Goal: Task Accomplishment & Management: Manage account settings

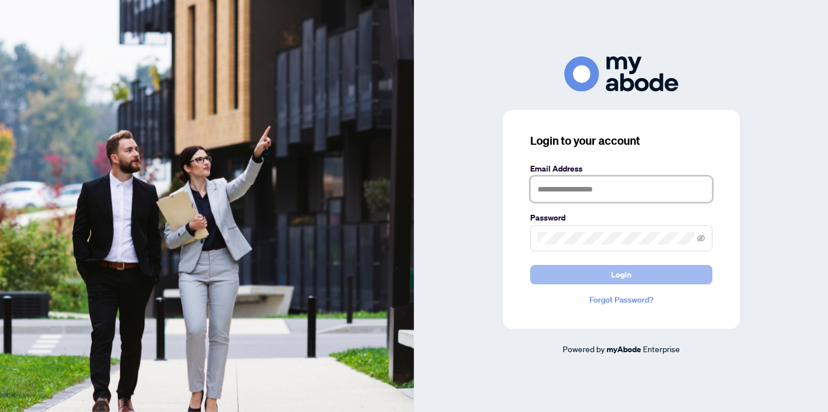
type input "**********"
click at [627, 272] on span "Login" at bounding box center [621, 274] width 21 height 18
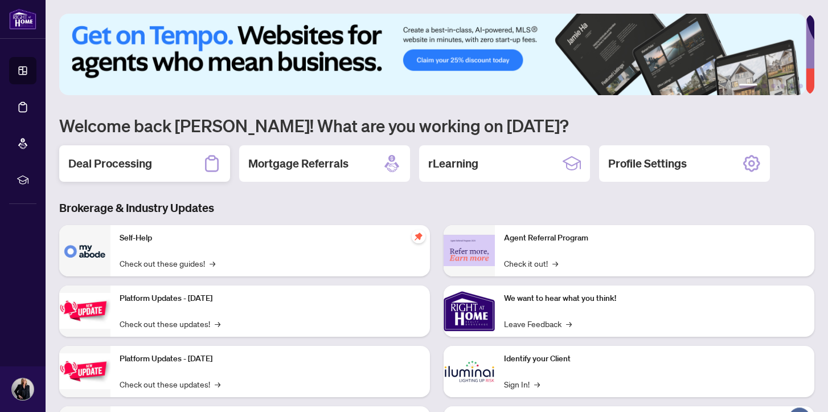
click at [126, 161] on h2 "Deal Processing" at bounding box center [110, 163] width 84 height 16
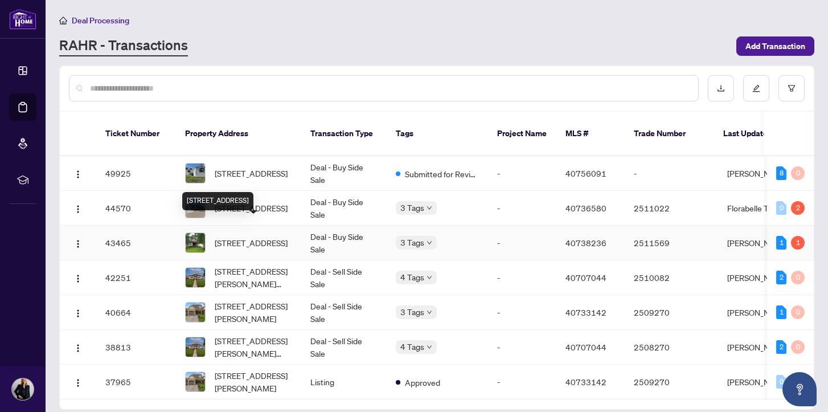
click at [245, 236] on span "2224 Vista Drive, Burlington, ON L7M 3N5, Canada" at bounding box center [251, 242] width 73 height 13
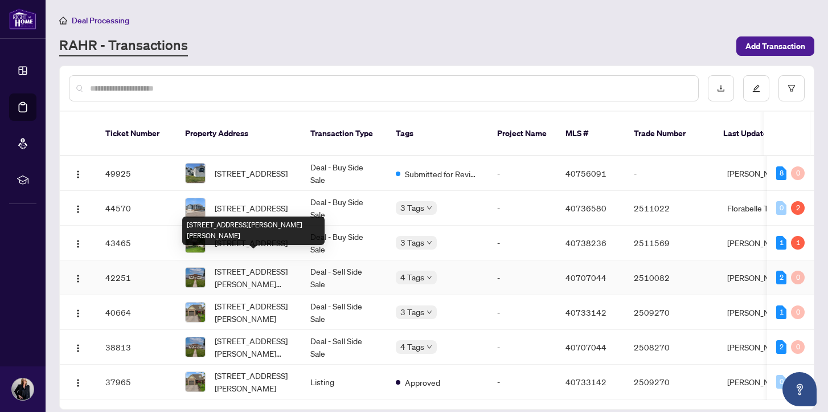
click at [242, 265] on span "628 Dunn Avenue, Hamilton, ON L8H 6M4, Canada" at bounding box center [253, 277] width 77 height 25
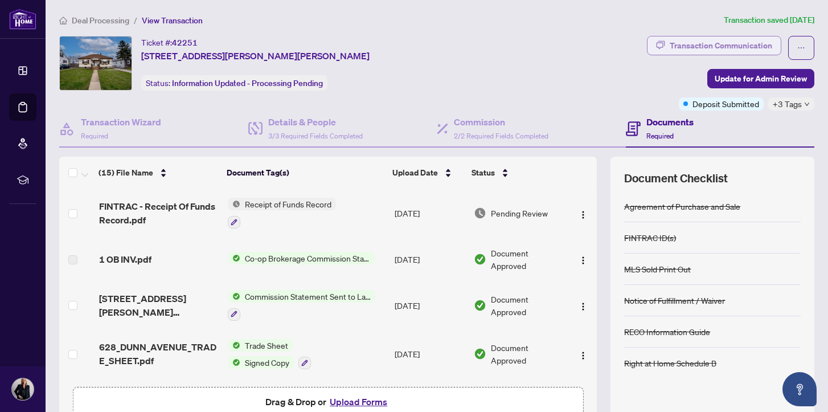
click at [696, 44] on div "Transaction Communication" at bounding box center [721, 45] width 103 height 18
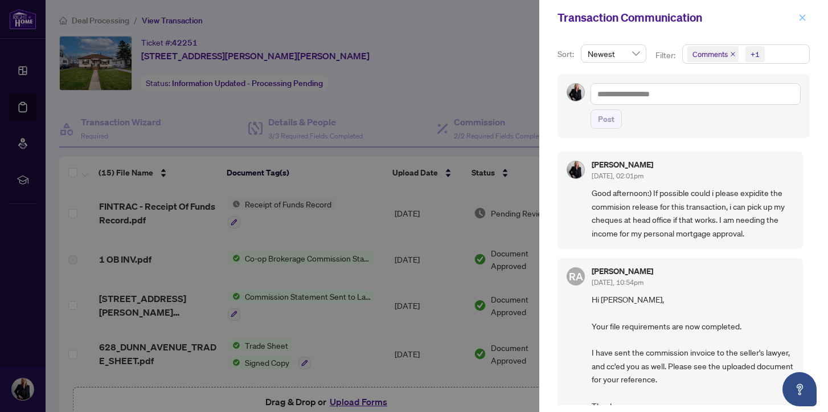
click at [801, 15] on icon "close" at bounding box center [802, 18] width 8 height 8
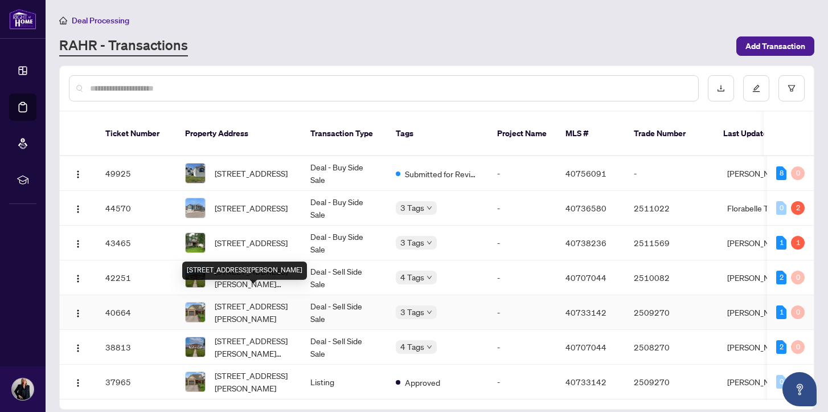
click at [249, 300] on span "2448 Malcolm Crescent, Burlington, ON L7P 3Y6, Canada" at bounding box center [253, 312] width 77 height 25
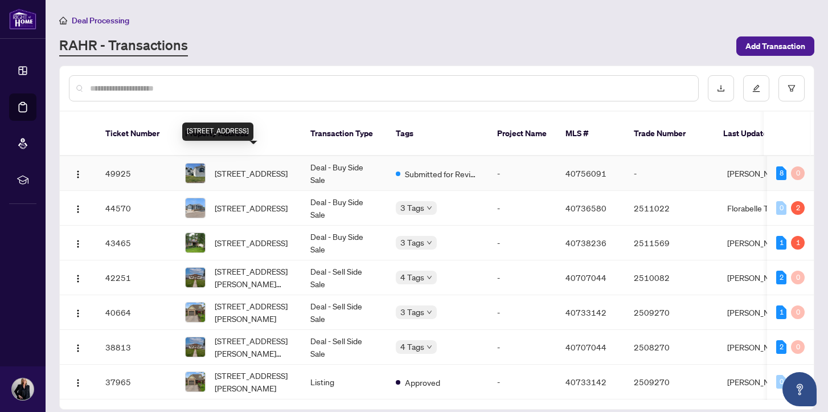
click at [236, 167] on span "35 Water Street, Puslinch, ON N0B 2J0, Canada" at bounding box center [251, 173] width 73 height 13
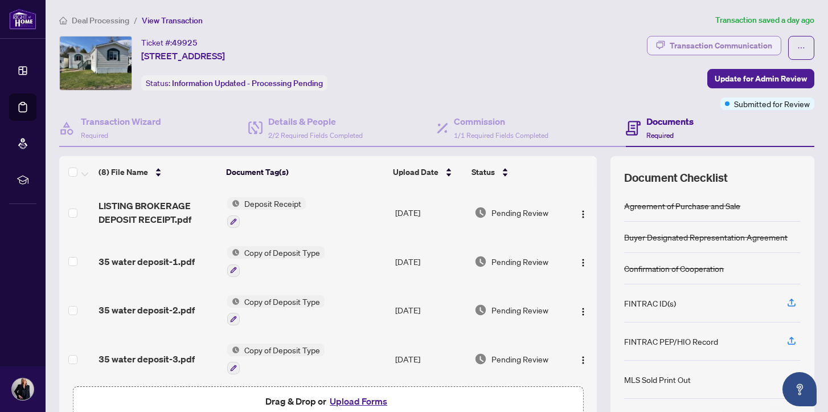
click at [705, 42] on div "Transaction Communication" at bounding box center [721, 45] width 103 height 18
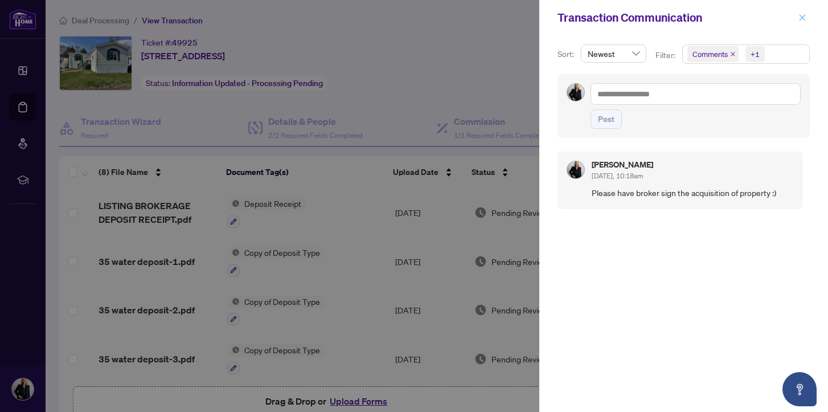
click at [802, 17] on icon "close" at bounding box center [803, 17] width 6 height 6
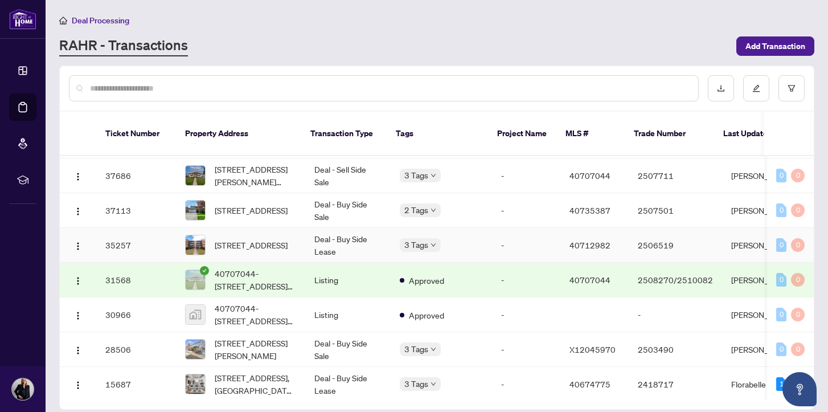
scroll to position [385, 0]
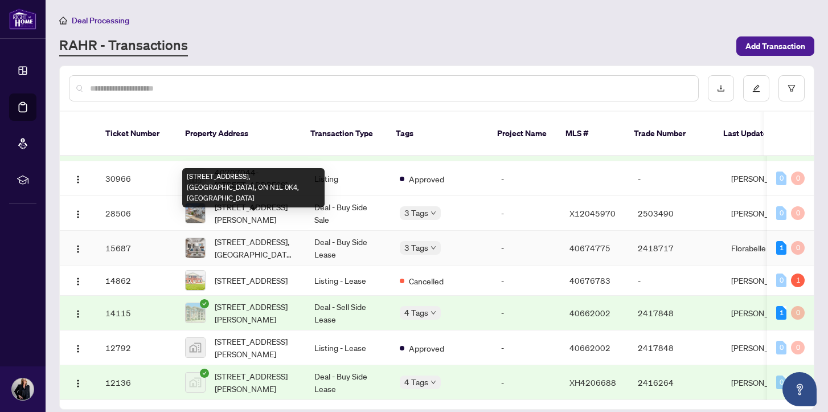
click at [258, 235] on span "317-333 Gosling Gardens Guelph ON N1L 0K4 Canada, Guelph, ON N1L 0K4, Canada" at bounding box center [255, 247] width 81 height 25
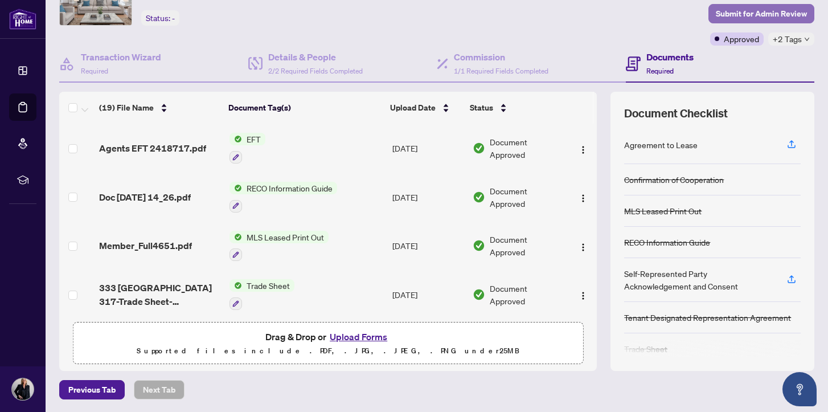
click at [756, 13] on span "Submit for Admin Review" at bounding box center [761, 14] width 91 height 18
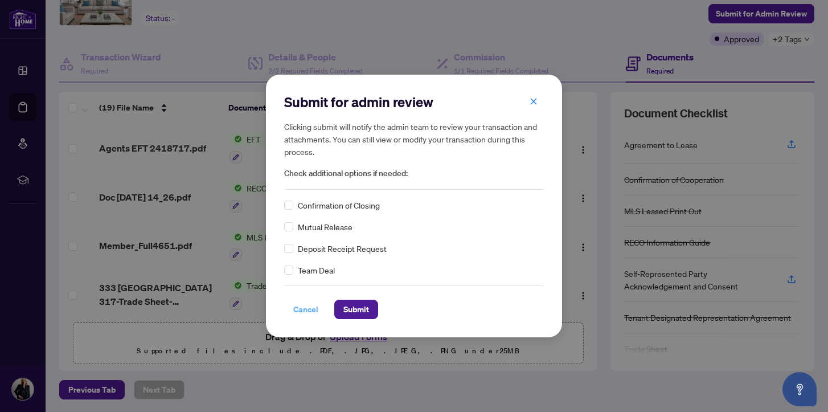
click at [299, 308] on span "Cancel" at bounding box center [305, 309] width 25 height 18
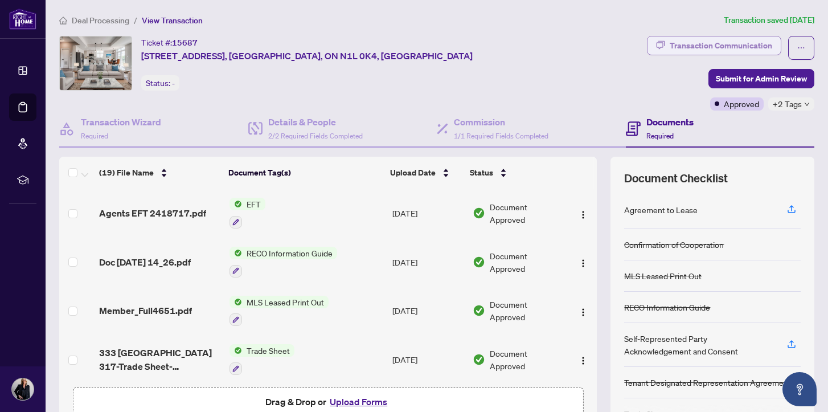
click at [723, 44] on div "Transaction Communication" at bounding box center [721, 45] width 103 height 18
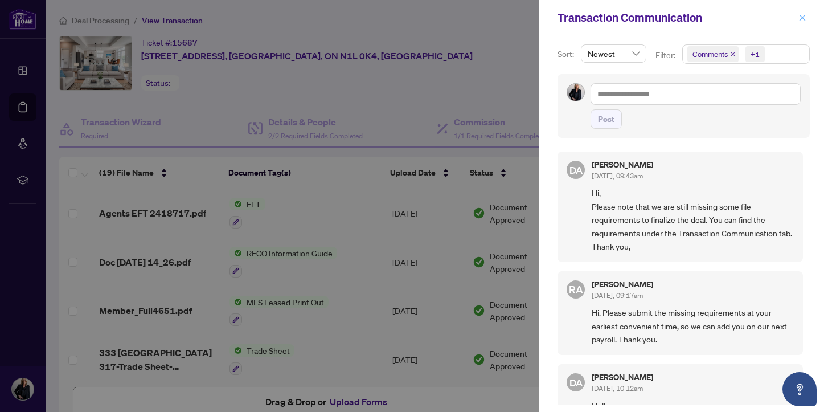
click at [802, 18] on icon "close" at bounding box center [803, 17] width 6 height 6
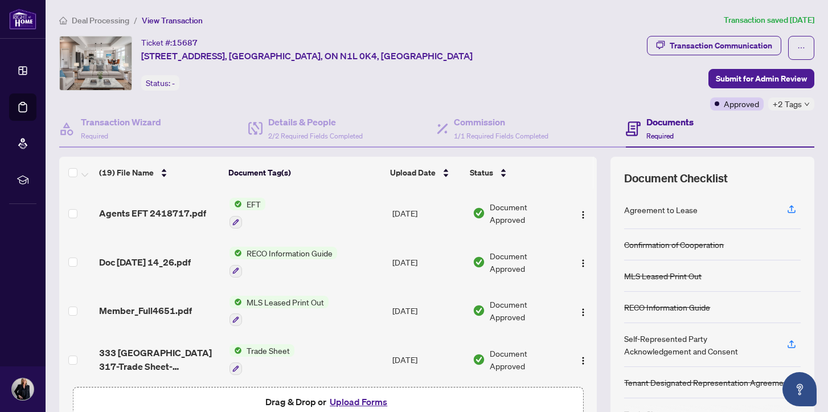
click at [804, 103] on icon "down" at bounding box center [807, 104] width 6 height 6
click at [797, 104] on div "Closed" at bounding box center [749, 109] width 100 height 14
click at [733, 169] on div "Document Checklist Agreement to Lease Confirmation of Cooperation MLS Leased Pr…" at bounding box center [713, 296] width 204 height 279
click at [342, 185] on th "Document Tag(s)" at bounding box center [305, 173] width 162 height 32
click at [797, 46] on icon "ellipsis" at bounding box center [801, 48] width 8 height 8
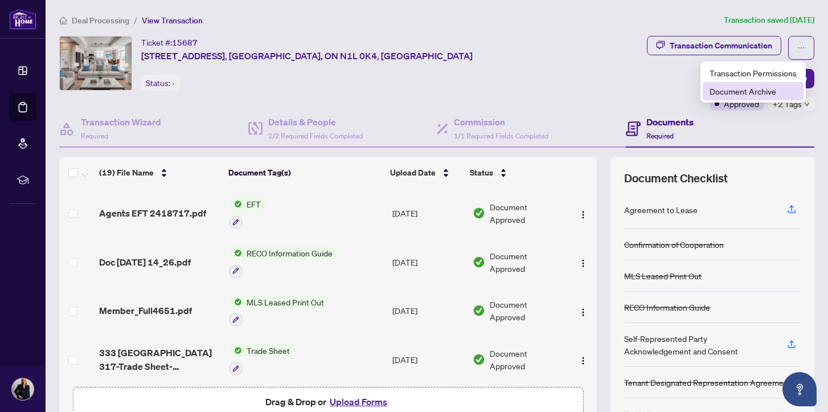
click at [761, 91] on span "Document Archive" at bounding box center [753, 91] width 87 height 13
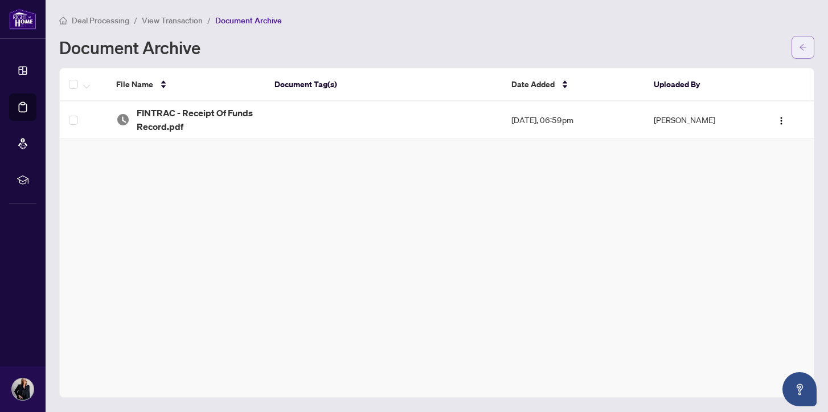
click at [801, 46] on icon "arrow-left" at bounding box center [803, 47] width 7 height 6
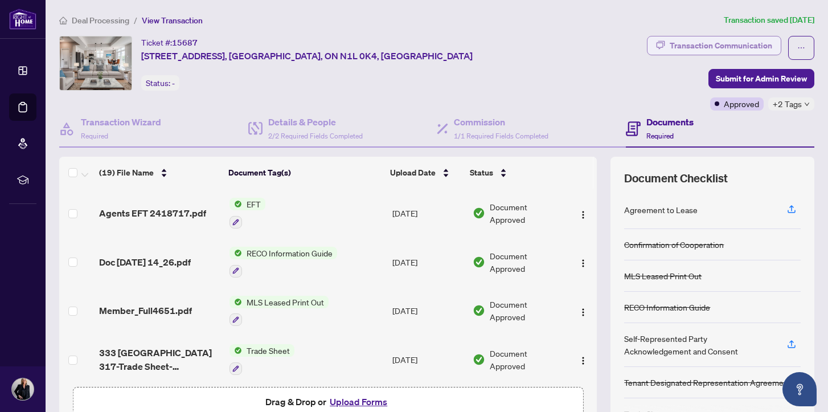
click at [703, 43] on div "Transaction Communication" at bounding box center [721, 45] width 103 height 18
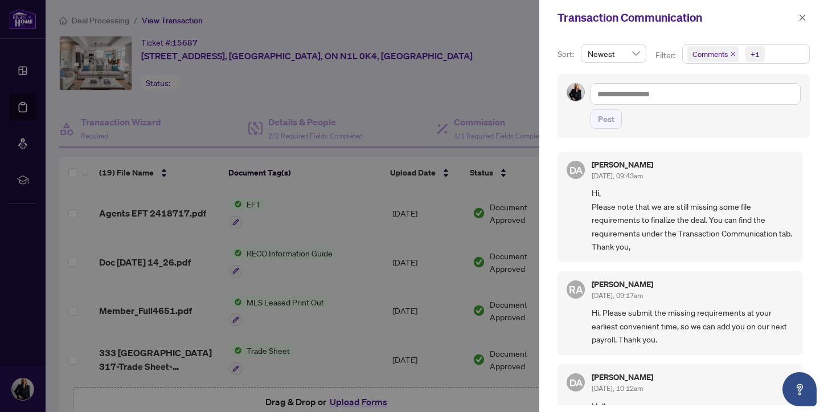
click at [635, 52] on span "Newest" at bounding box center [614, 53] width 52 height 17
click at [624, 76] on div "Newest" at bounding box center [613, 76] width 46 height 13
click at [758, 52] on div "+1" at bounding box center [755, 53] width 9 height 11
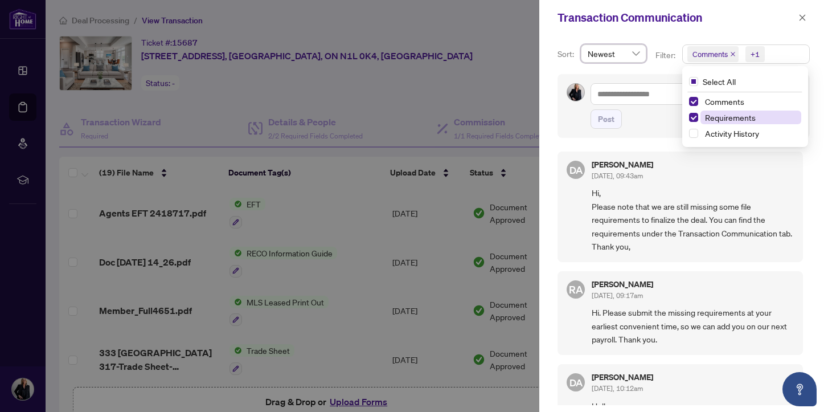
click at [724, 116] on span "Requirements" at bounding box center [730, 117] width 51 height 10
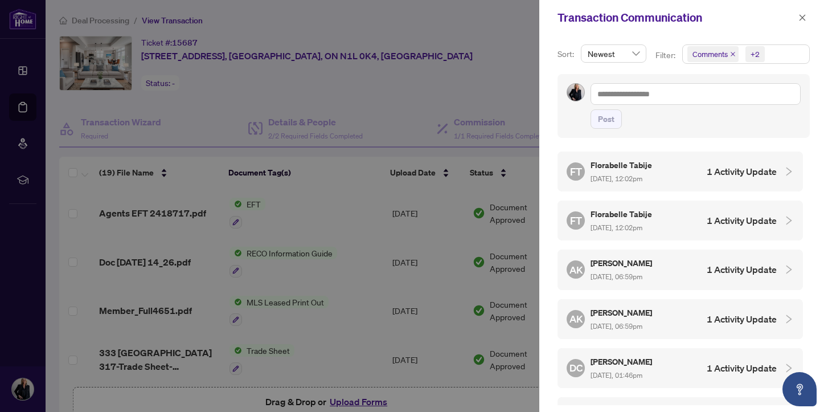
click at [628, 257] on h5 "Angela Konialian" at bounding box center [622, 262] width 63 height 13
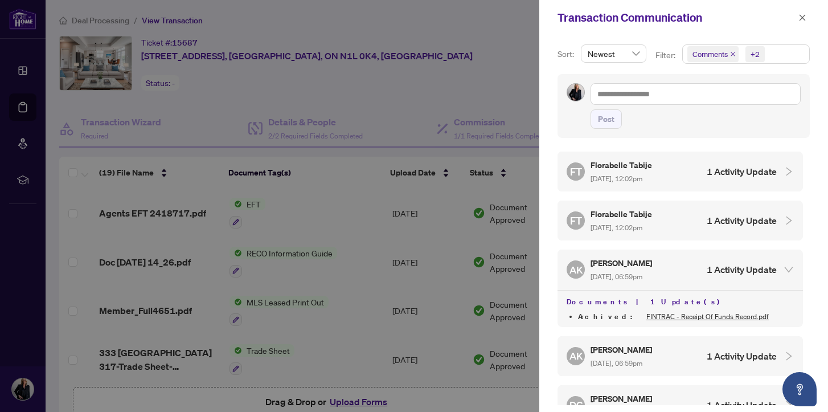
click at [622, 210] on h5 "Florabelle Tabije" at bounding box center [622, 213] width 63 height 13
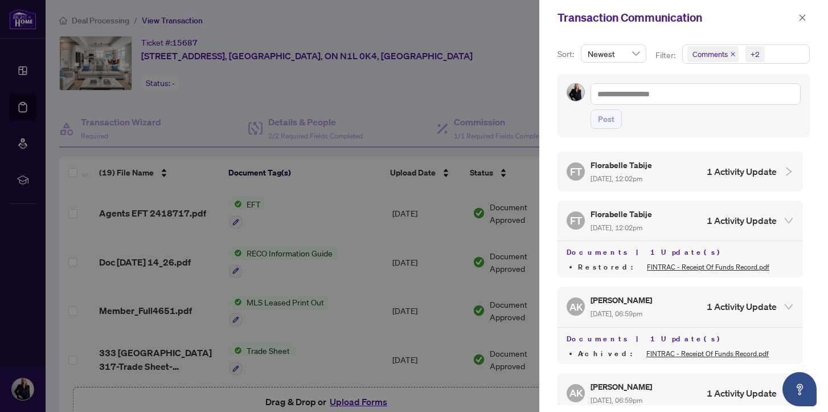
click at [619, 167] on h5 "Florabelle Tabije" at bounding box center [622, 164] width 63 height 13
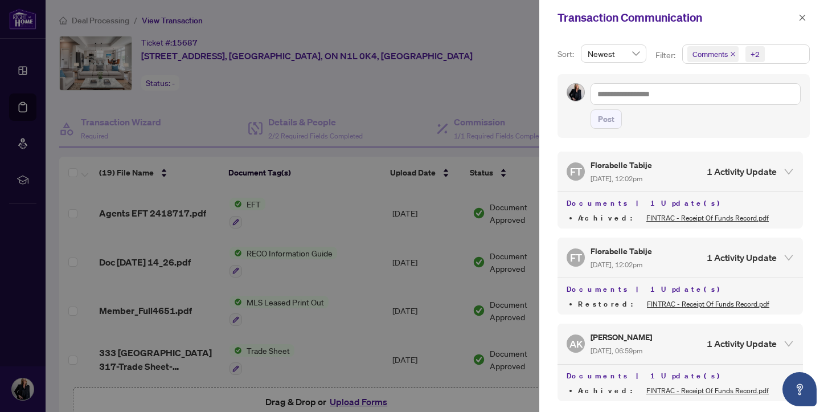
scroll to position [231, 0]
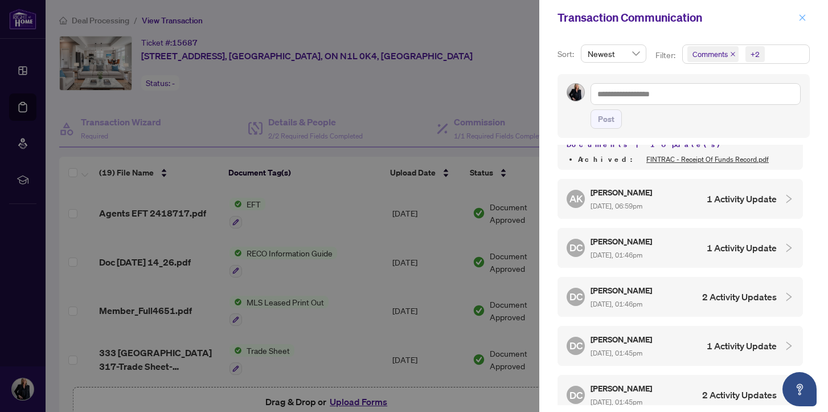
click at [802, 18] on icon "close" at bounding box center [803, 17] width 6 height 6
